Goal: Navigation & Orientation: Understand site structure

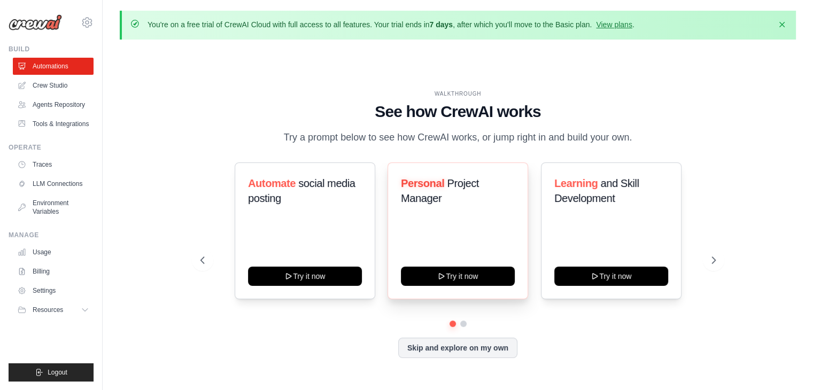
scroll to position [37, 0]
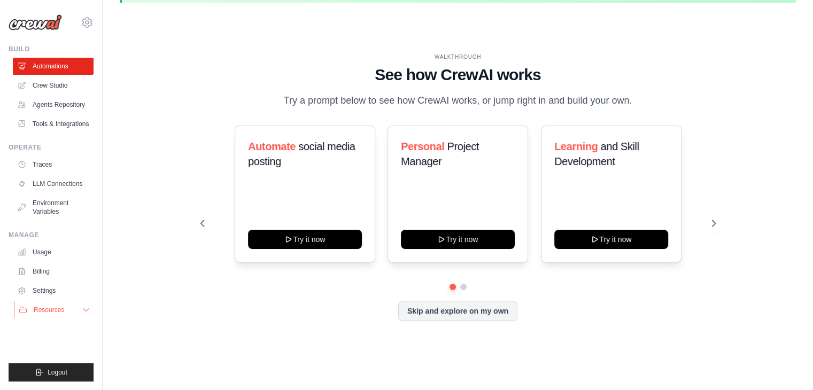
click at [63, 304] on button "Resources" at bounding box center [54, 309] width 81 height 17
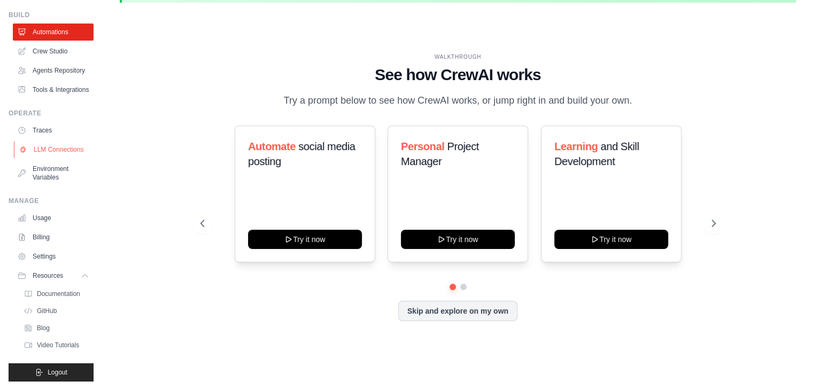
scroll to position [59, 0]
click at [33, 259] on link "Settings" at bounding box center [54, 256] width 81 height 17
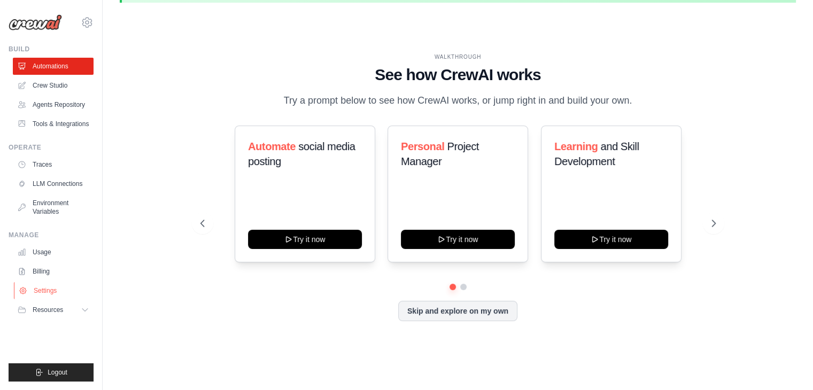
scroll to position [0, 0]
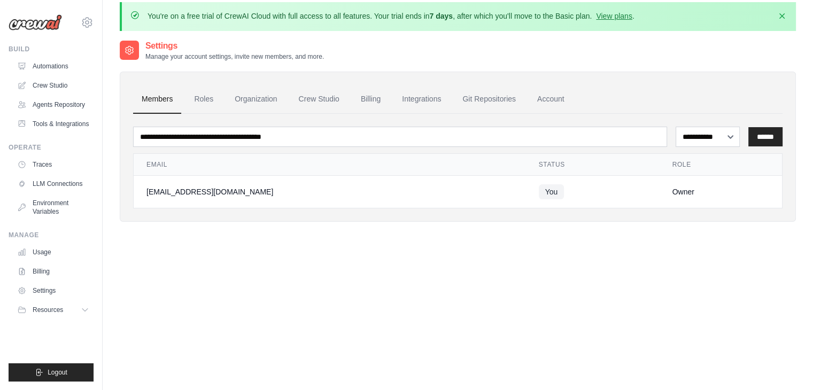
scroll to position [9, 0]
click at [544, 104] on link "Account" at bounding box center [550, 99] width 44 height 29
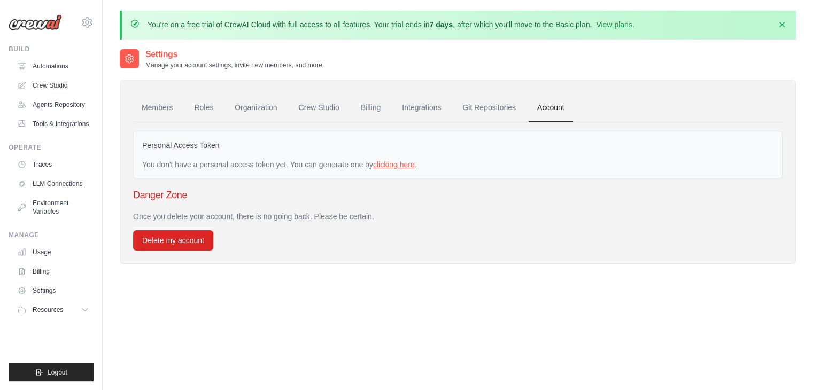
click at [405, 161] on link "clicking here" at bounding box center [394, 164] width 42 height 9
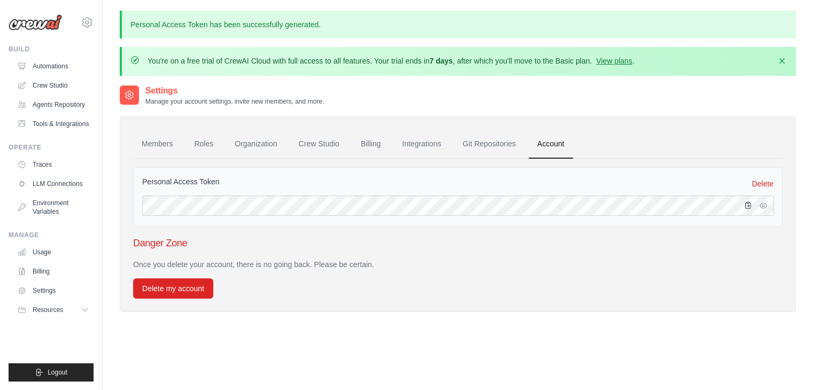
click at [744, 204] on icon "button" at bounding box center [748, 205] width 9 height 9
click at [383, 282] on div "Once you delete your account, there is no going back. Please be certain. Delete…" at bounding box center [457, 279] width 649 height 40
click at [424, 150] on link "Integrations" at bounding box center [421, 144] width 56 height 29
click at [469, 138] on link "Git Repositories" at bounding box center [489, 144] width 71 height 29
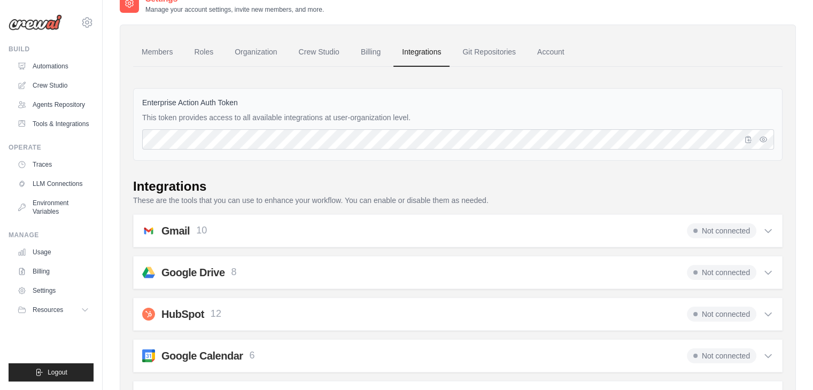
scroll to position [72, 0]
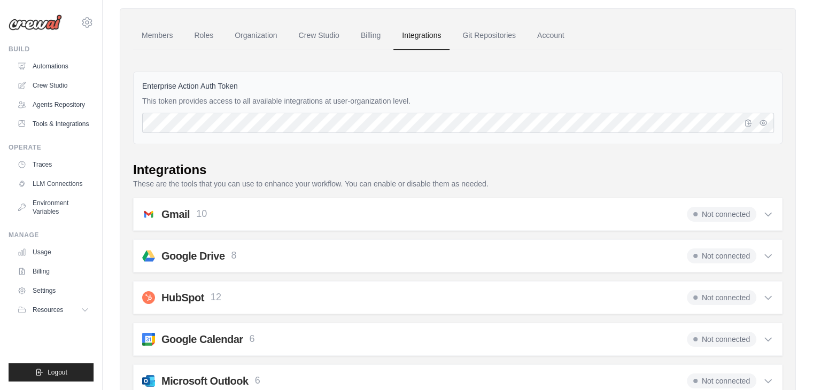
click at [226, 213] on div "Gmail 10 Not connected" at bounding box center [457, 214] width 631 height 15
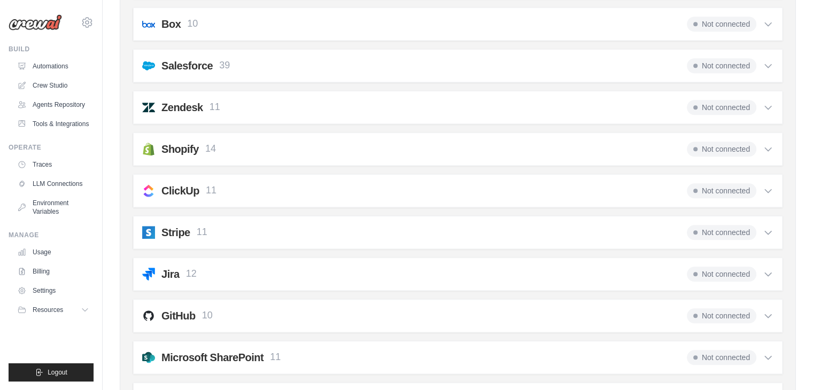
scroll to position [964, 0]
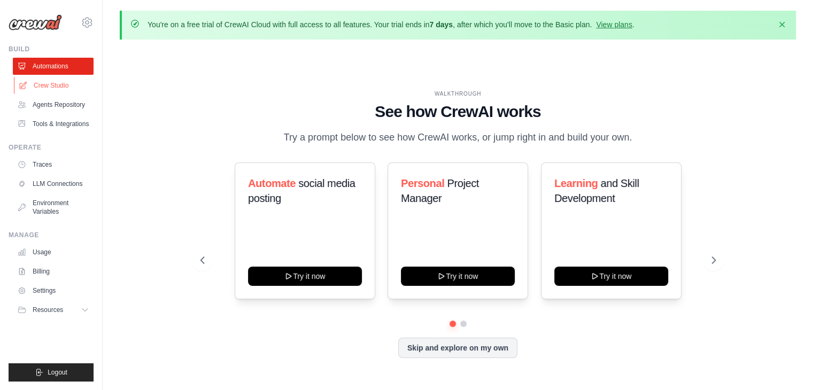
click at [42, 82] on link "Crew Studio" at bounding box center [54, 85] width 81 height 17
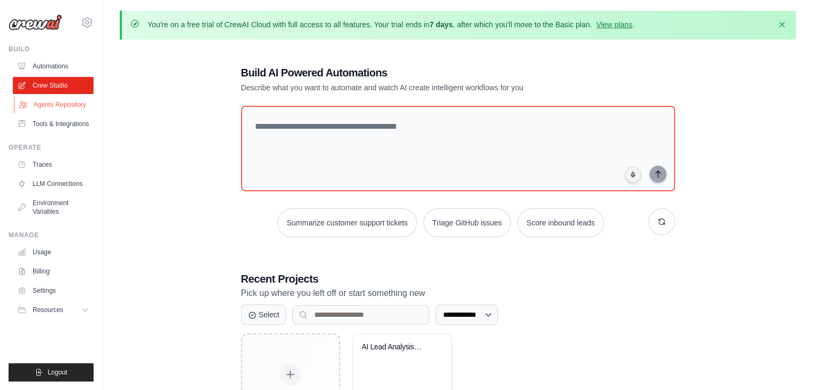
click at [32, 103] on link "Agents Repository" at bounding box center [54, 104] width 81 height 17
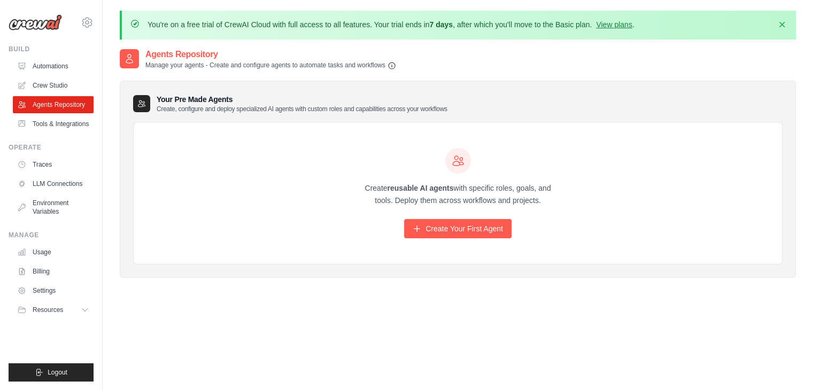
scroll to position [19, 0]
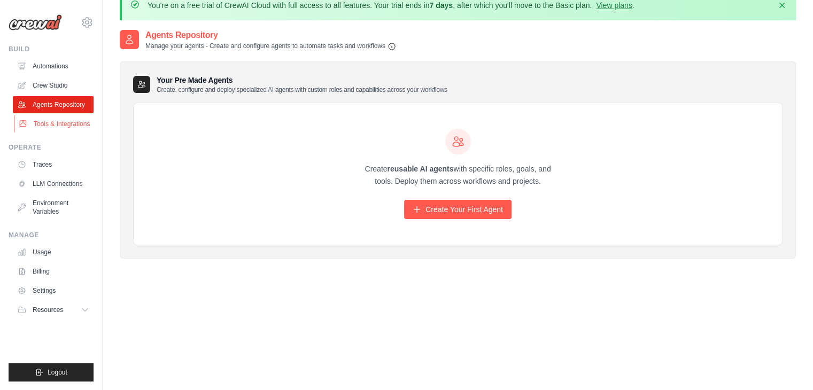
click at [56, 123] on link "Tools & Integrations" at bounding box center [54, 123] width 81 height 17
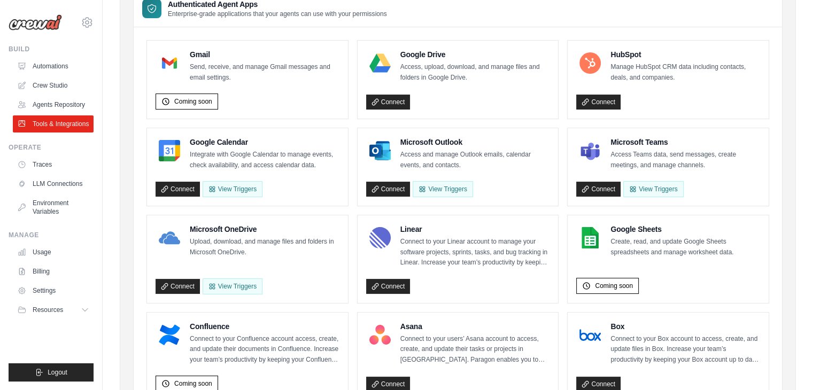
scroll to position [192, 0]
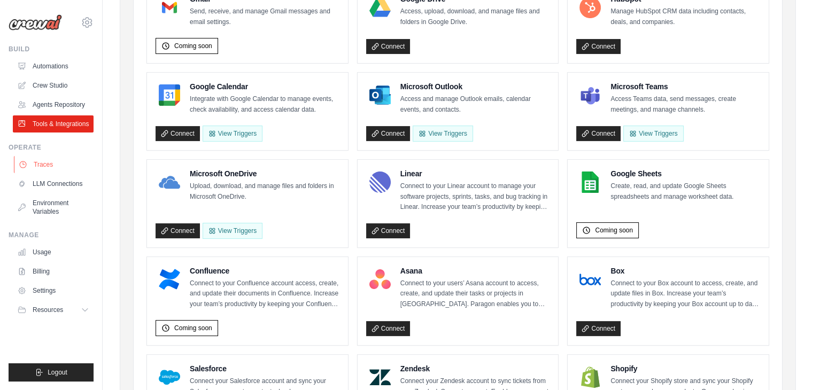
click at [59, 168] on link "Traces" at bounding box center [54, 164] width 81 height 17
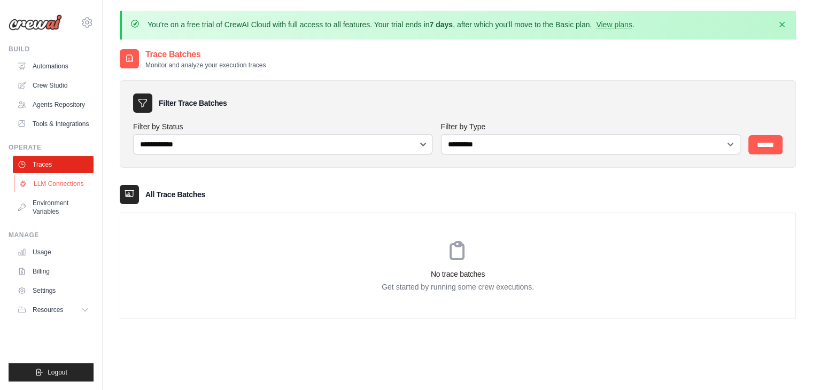
click at [56, 190] on link "LLM Connections" at bounding box center [54, 183] width 81 height 17
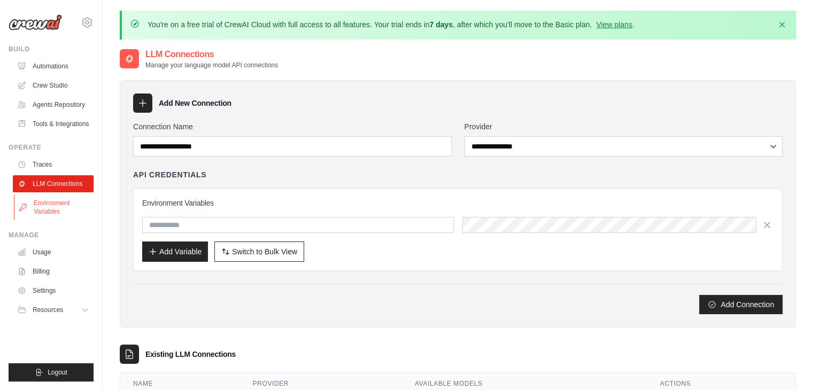
click at [55, 201] on link "Environment Variables" at bounding box center [54, 208] width 81 height 26
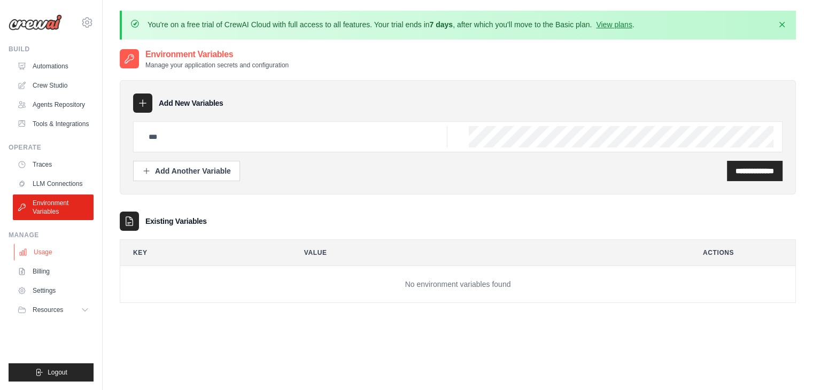
click at [52, 257] on link "Usage" at bounding box center [54, 252] width 81 height 17
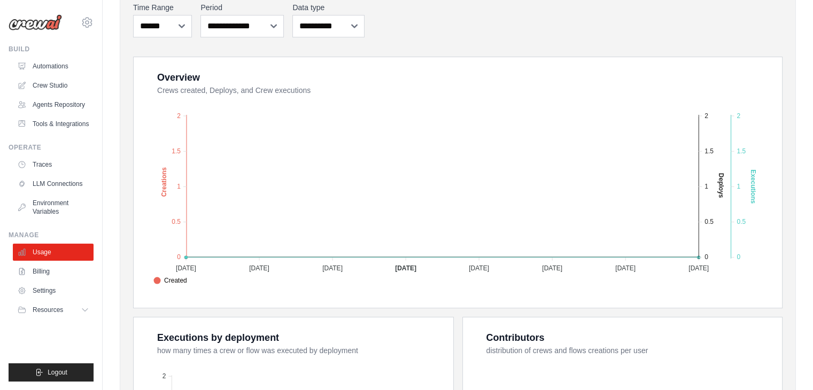
scroll to position [185, 0]
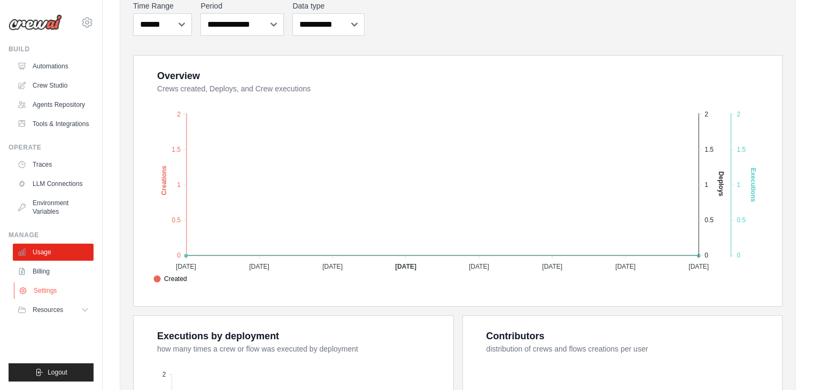
click at [42, 294] on link "Settings" at bounding box center [54, 290] width 81 height 17
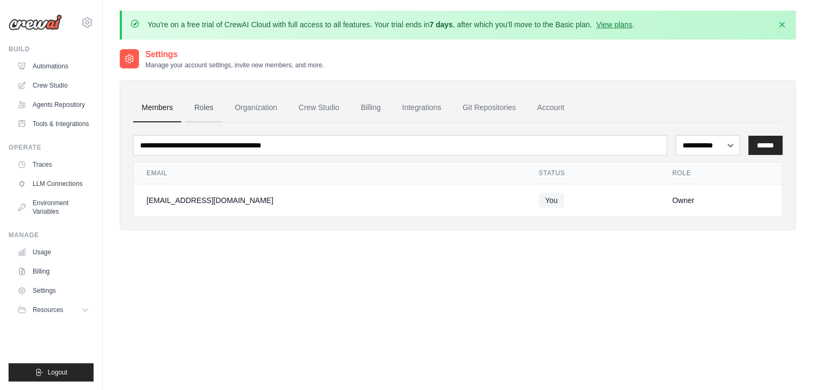
click at [200, 105] on link "Roles" at bounding box center [203, 108] width 36 height 29
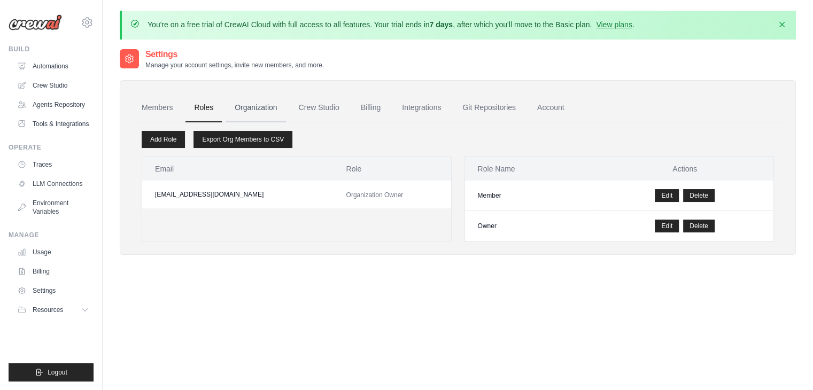
click at [242, 99] on link "Organization" at bounding box center [255, 108] width 59 height 29
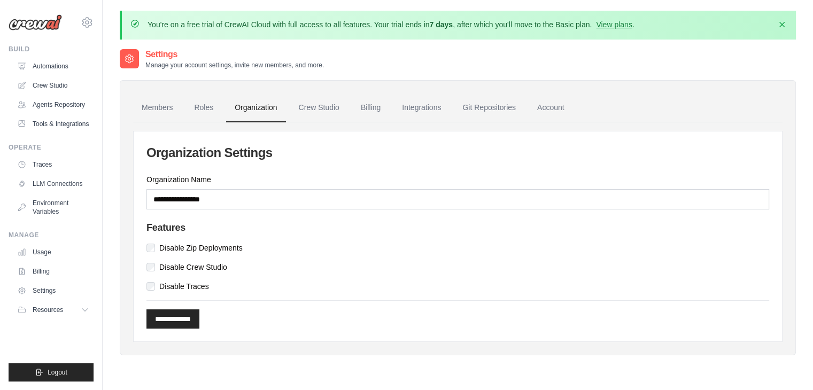
click at [247, 106] on link "Organization" at bounding box center [255, 108] width 59 height 29
click at [339, 103] on link "Crew Studio" at bounding box center [319, 108] width 58 height 29
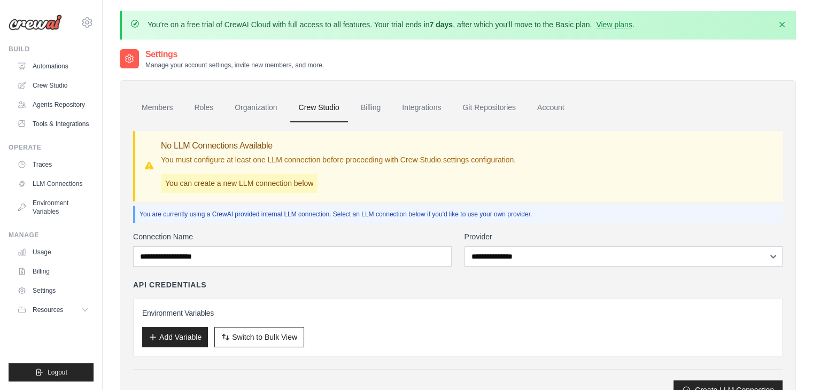
click at [366, 106] on link "Billing" at bounding box center [370, 108] width 37 height 29
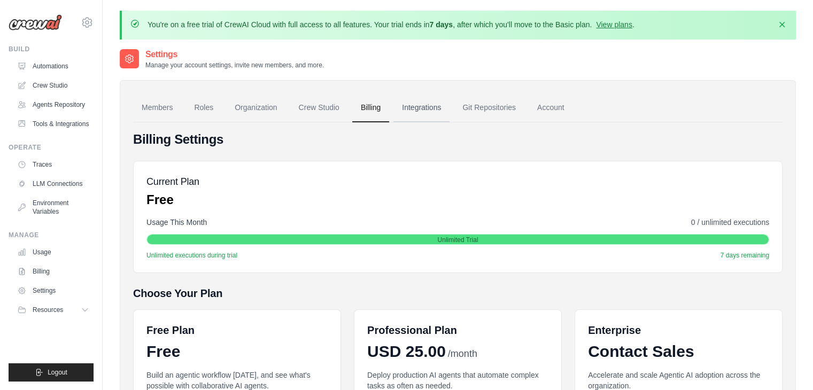
click at [405, 107] on link "Integrations" at bounding box center [421, 108] width 56 height 29
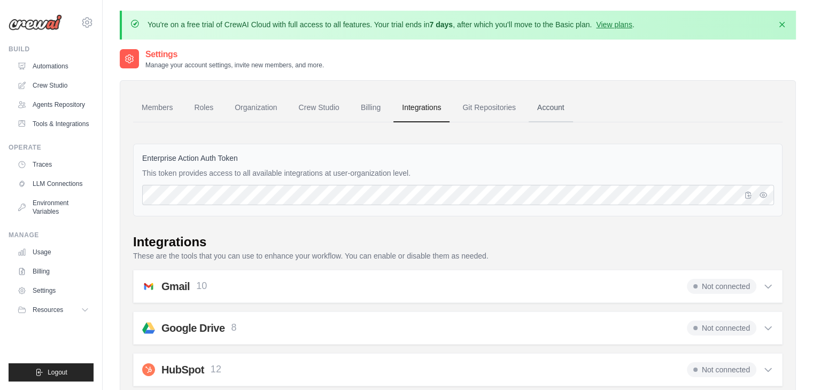
click at [554, 105] on link "Account" at bounding box center [550, 108] width 44 height 29
